Goal: Task Accomplishment & Management: Manage account settings

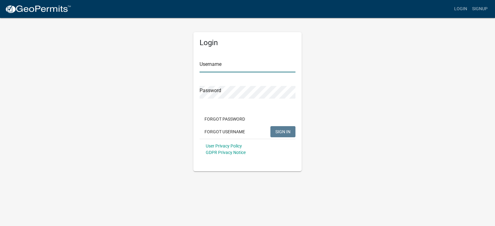
click at [227, 65] on input "Username" at bounding box center [248, 66] width 96 height 13
click at [208, 64] on input "Username" at bounding box center [248, 66] width 96 height 13
click at [218, 72] on input "Username" at bounding box center [248, 66] width 96 height 13
type input "[EMAIL_ADDRESS][DOMAIN_NAME]"
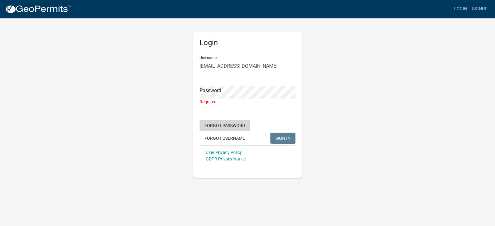
click at [219, 120] on button "Forgot Password" at bounding box center [225, 125] width 50 height 11
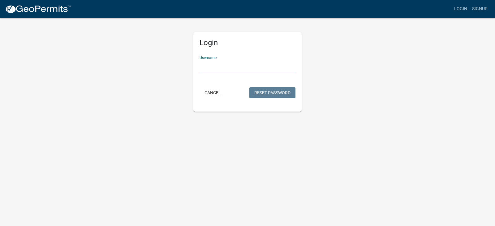
click at [229, 64] on input "Username" at bounding box center [248, 66] width 96 height 13
click at [260, 93] on form "Username Cancel Reset Password" at bounding box center [248, 75] width 96 height 49
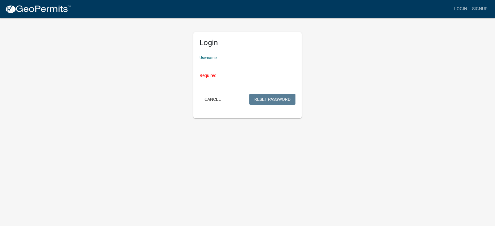
click at [222, 65] on input "Username" at bounding box center [248, 66] width 96 height 13
click at [223, 65] on input "Username" at bounding box center [248, 66] width 96 height 13
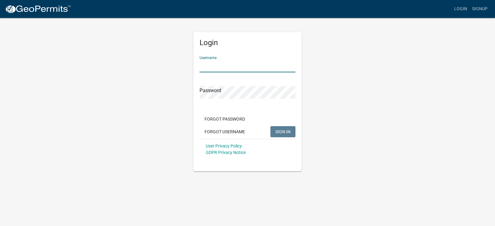
click at [210, 66] on input "Username" at bounding box center [248, 66] width 96 height 13
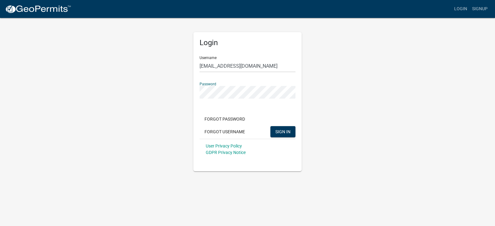
click at [270, 126] on button "SIGN IN" at bounding box center [282, 131] width 25 height 11
click at [259, 62] on input "rodwell@mahaskacountyia.gov" at bounding box center [248, 66] width 96 height 13
drag, startPoint x: 271, startPoint y: 65, endPoint x: 174, endPoint y: 68, distance: 96.9
click at [174, 68] on div "Login Username rodwell@mahaskacountyia.gov Password Forgot Password Forgot User…" at bounding box center [247, 94] width 353 height 154
type input "[PERSON_NAME]"
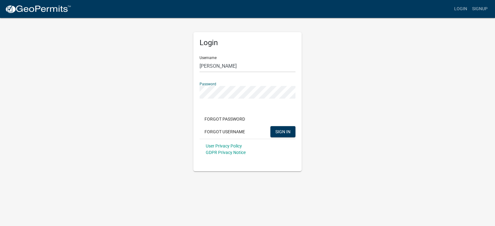
click at [193, 95] on div "Login Username Mike Rodwell Password Forgot Password Forgot Username SIGN IN Us…" at bounding box center [248, 94] width 118 height 154
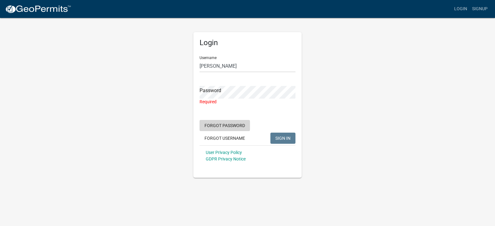
click at [233, 128] on button "Forgot Password" at bounding box center [225, 125] width 50 height 11
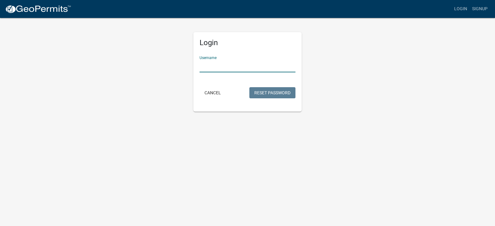
click at [214, 67] on input "Username" at bounding box center [248, 66] width 96 height 13
type input "[PERSON_NAME]"
click at [266, 92] on button "Reset Password" at bounding box center [272, 92] width 46 height 11
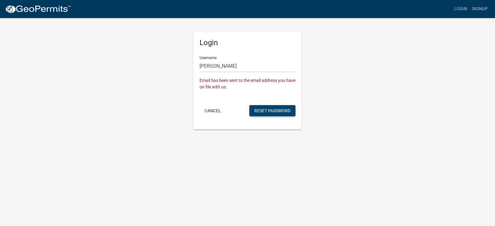
click at [270, 110] on button "Reset Password" at bounding box center [272, 110] width 46 height 11
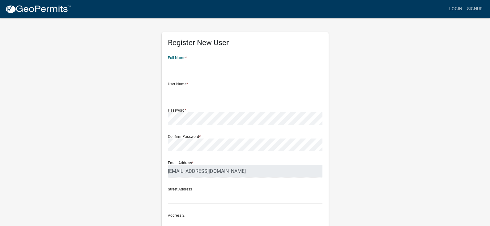
click at [191, 60] on input "text" at bounding box center [245, 66] width 155 height 13
type input "[PERSON_NAME]"
type input "[STREET_ADDRESS]"
type input "Oskaloosa"
type input "IA"
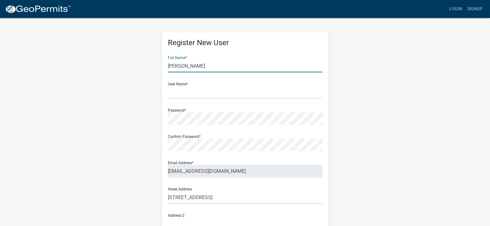
type input "52577-9050"
type input "6412950399"
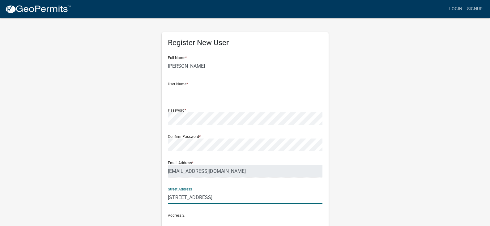
drag, startPoint x: 207, startPoint y: 196, endPoint x: 140, endPoint y: 187, distance: 67.7
click at [140, 187] on div "Register New User Full Name * MICHAEL RODWELL User Name * Password * Confirm Pa…" at bounding box center [245, 182] width 353 height 331
click at [221, 200] on input "2074" at bounding box center [245, 197] width 155 height 13
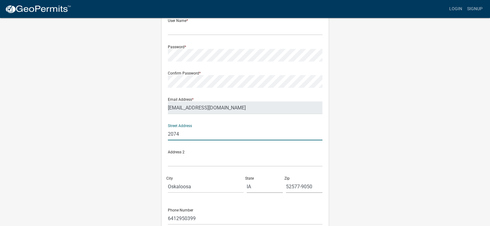
scroll to position [122, 0]
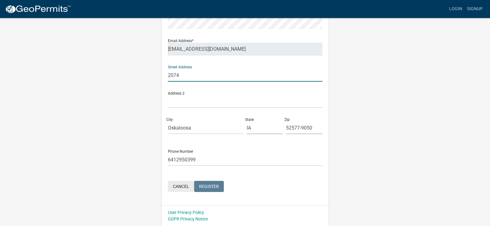
type input "2074"
click at [183, 184] on button "Cancel" at bounding box center [181, 186] width 26 height 11
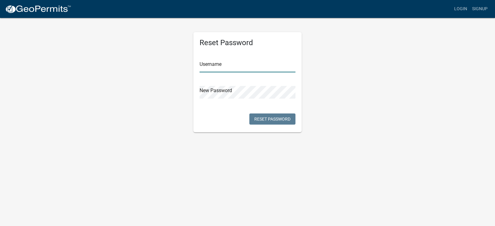
click at [219, 67] on input "text" at bounding box center [248, 66] width 96 height 13
type input "[PERSON_NAME]"
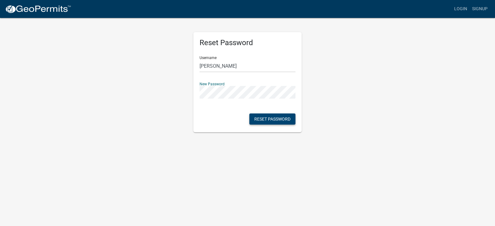
click at [267, 118] on button "Reset Password" at bounding box center [272, 119] width 46 height 11
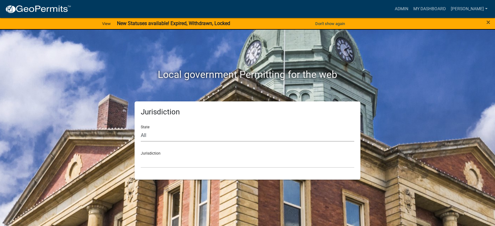
click at [165, 136] on select "All Colorado Georgia Indiana Iowa Kansas Minnesota Ohio South Carolina Wisconsin" at bounding box center [247, 135] width 213 height 13
click at [157, 138] on select "All Colorado Georgia Indiana Iowa Kansas Minnesota Ohio South Carolina Wisconsin" at bounding box center [247, 135] width 213 height 13
select select "Iowa"
click at [141, 129] on select "All Colorado Georgia Indiana Iowa Kansas Minnesota Ohio South Carolina Wisconsin" at bounding box center [247, 135] width 213 height 13
click at [164, 157] on select "Boone County, Iowa Butler County, Iowa Cerro Gordo County, Iowa City of Harlan,…" at bounding box center [247, 161] width 213 height 13
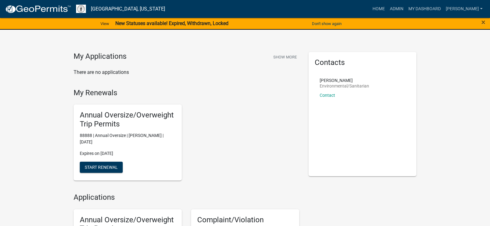
click at [110, 116] on h5 "Annual Oversize/Overweight Trip Permits" at bounding box center [128, 120] width 96 height 18
click at [247, 111] on div "Annual Oversize/Overweight Trip Permits 88888 | Annual Oversize | Mike rodwell …" at bounding box center [186, 143] width 235 height 86
click at [93, 168] on span "Start Renewal" at bounding box center [101, 167] width 33 height 5
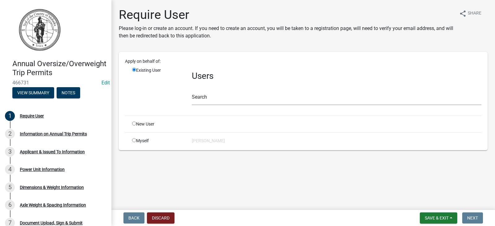
click at [222, 187] on main "Require User Please log-in or create an account. If you need to create an accou…" at bounding box center [303, 104] width 384 height 208
click at [101, 86] on link "Edit" at bounding box center [105, 83] width 8 height 6
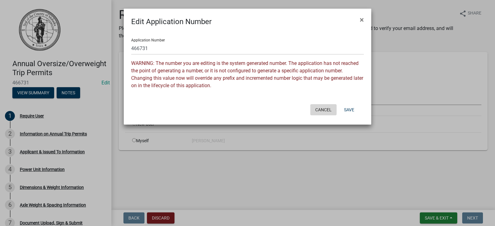
click at [324, 110] on button "Cancel" at bounding box center [323, 109] width 26 height 11
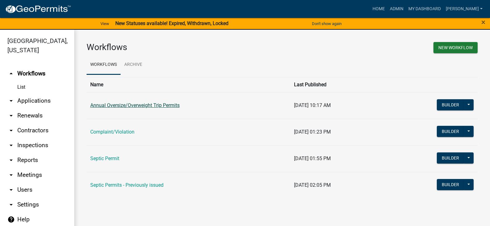
click at [122, 106] on link "Annual Oversize/Overweight Trip Permits" at bounding box center [134, 105] width 89 height 6
